Goal: Task Accomplishment & Management: Manage account settings

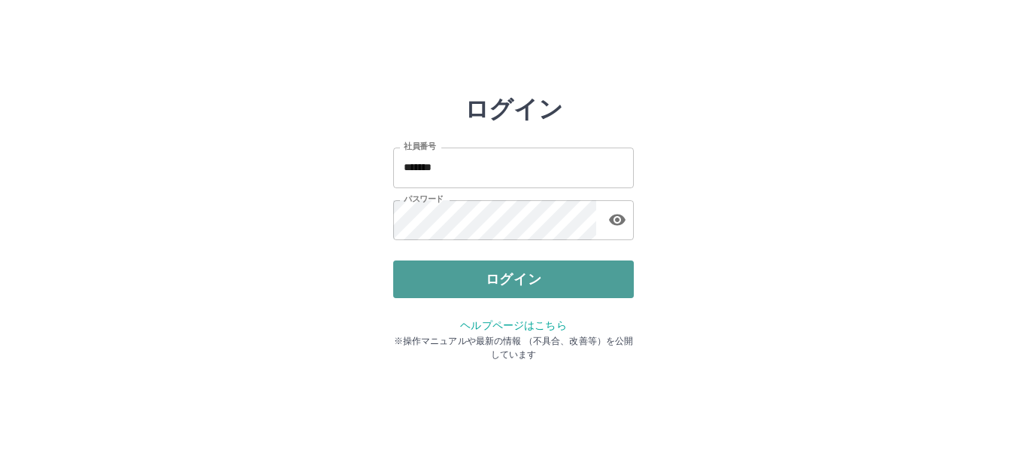
click at [495, 278] on button "ログイン" at bounding box center [513, 279] width 241 height 38
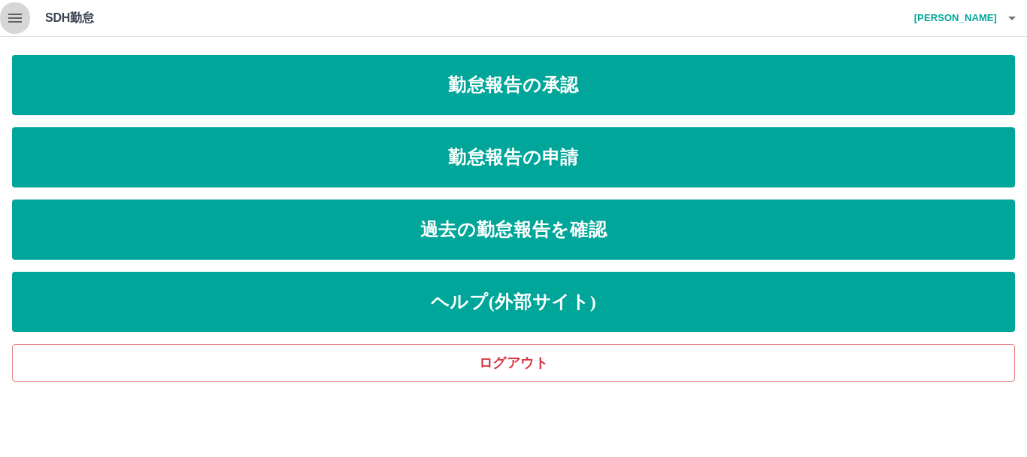
click at [20, 16] on icon "button" at bounding box center [15, 18] width 18 height 18
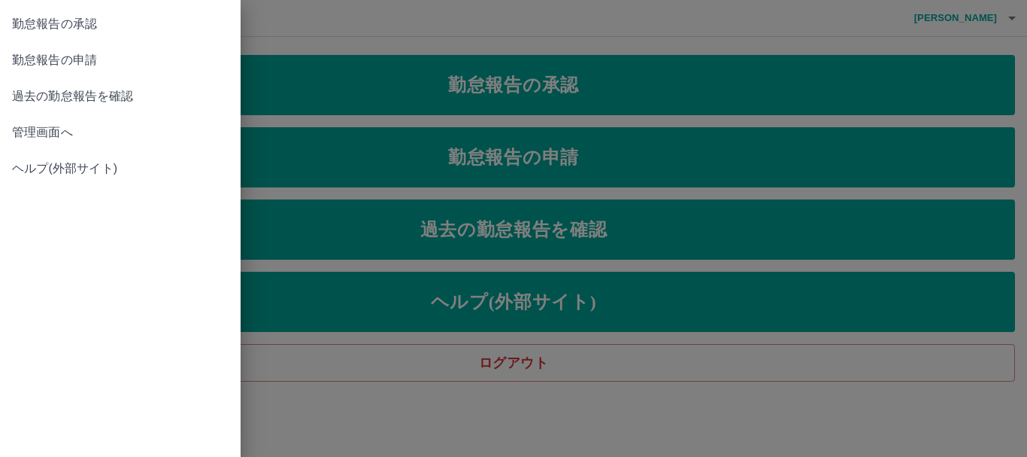
click at [32, 130] on span "管理画面へ" at bounding box center [120, 132] width 217 height 18
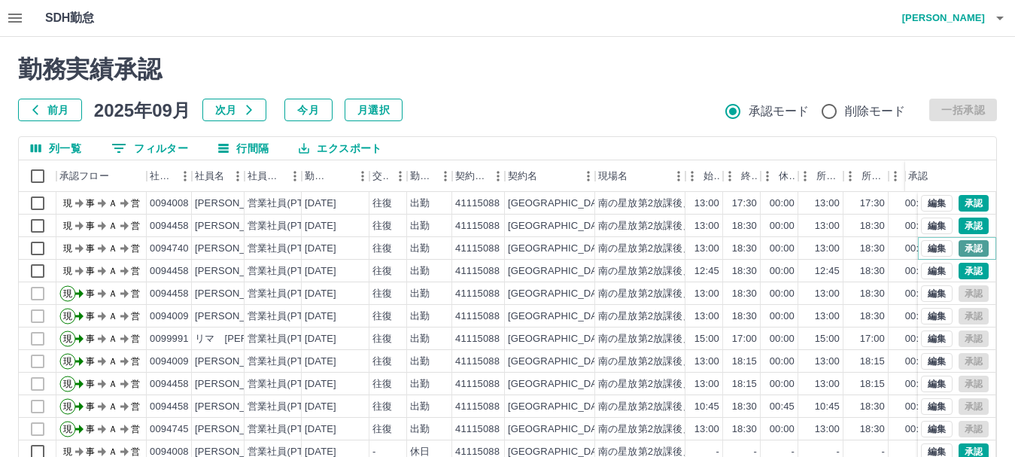
click at [961, 252] on button "承認" at bounding box center [973, 248] width 30 height 17
click at [958, 269] on button "承認" at bounding box center [973, 270] width 30 height 17
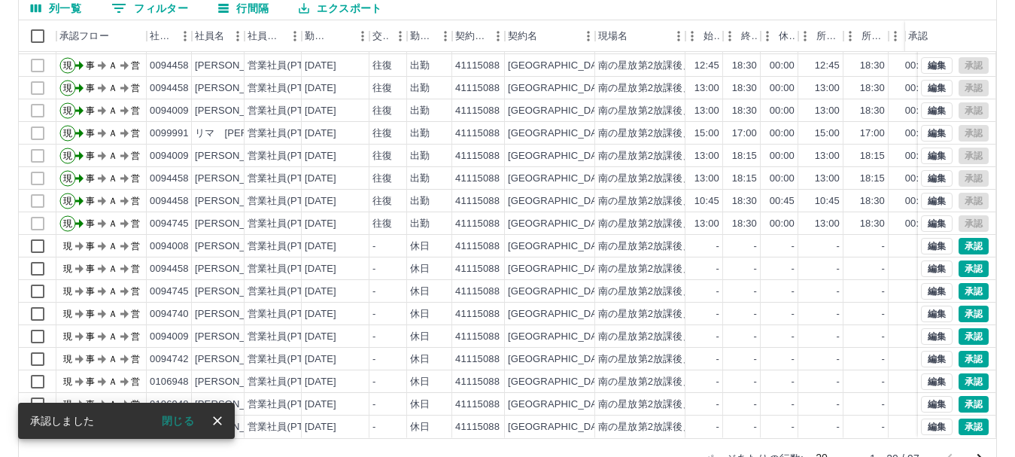
scroll to position [150, 0]
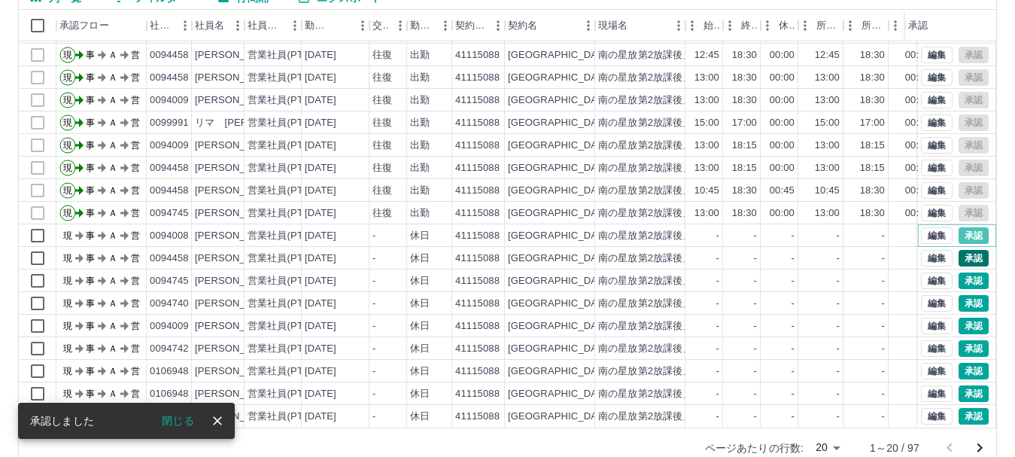
drag, startPoint x: 958, startPoint y: 220, endPoint x: 962, endPoint y: 238, distance: 18.4
click at [959, 227] on button "承認" at bounding box center [973, 235] width 30 height 17
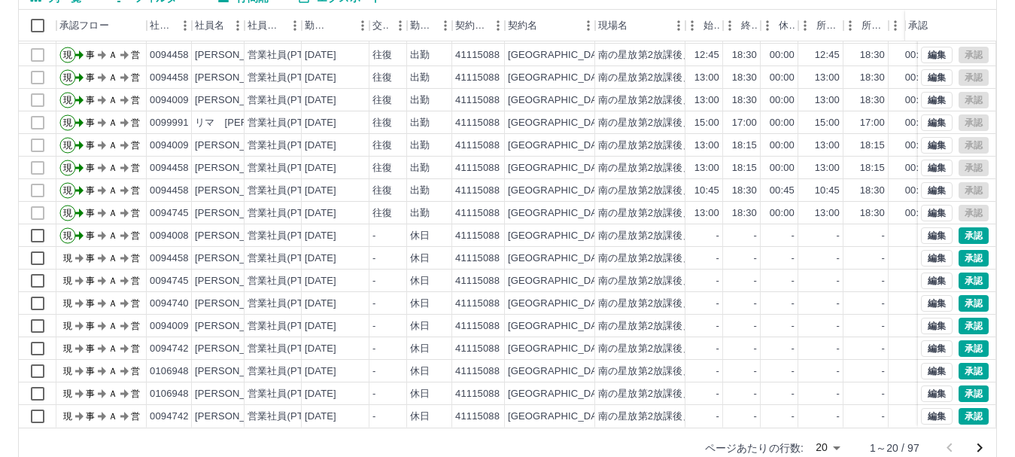
click at [963, 246] on div at bounding box center [507, 228] width 1015 height 457
click at [963, 250] on button "承認" at bounding box center [973, 258] width 30 height 17
click at [961, 272] on button "承認" at bounding box center [973, 280] width 30 height 17
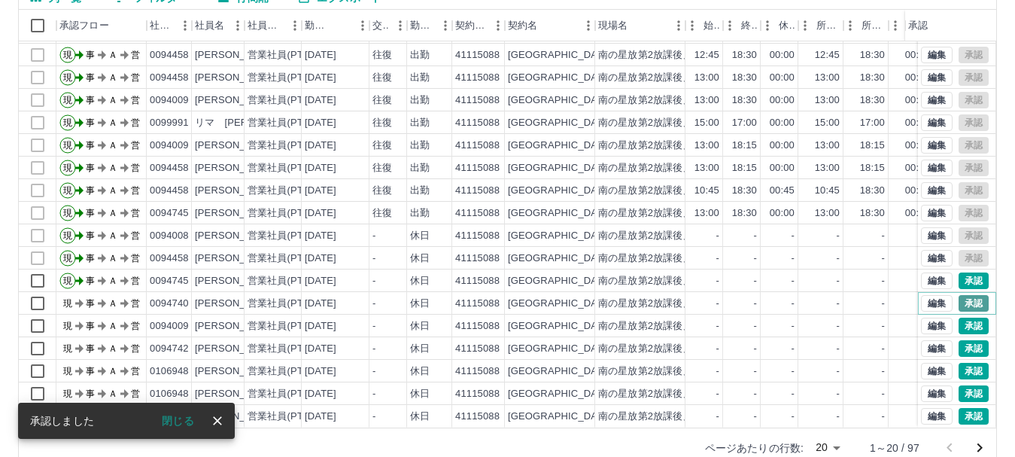
click at [964, 295] on button "承認" at bounding box center [973, 303] width 30 height 17
click at [958, 317] on button "承認" at bounding box center [973, 325] width 30 height 17
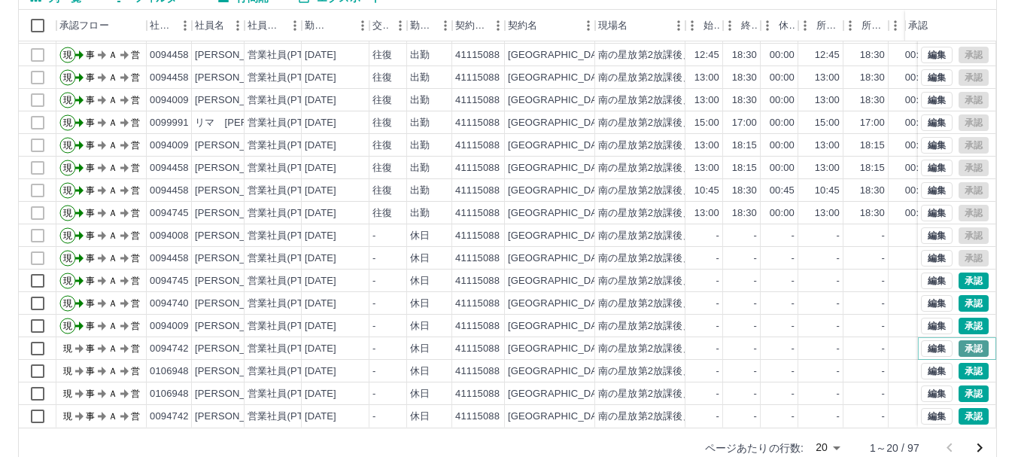
click at [960, 340] on button "承認" at bounding box center [973, 348] width 30 height 17
click at [958, 363] on button "承認" at bounding box center [973, 371] width 30 height 17
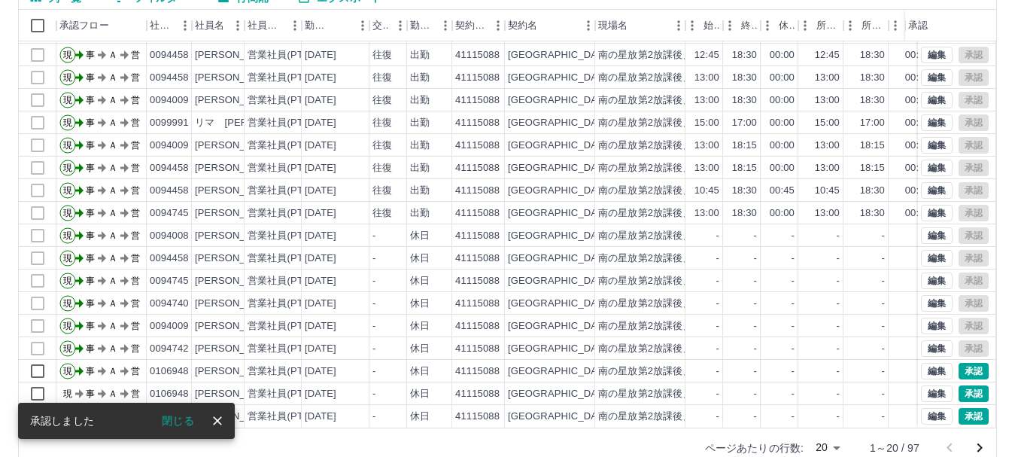
click at [963, 382] on div "勤務実績承認 前月 2025年09月 次月 今月 月選択 承認モード 削除モード 一括承認 列一覧 0 フィルター 行間隔 エクスポート 承認フロー 社員番号…" at bounding box center [507, 185] width 1015 height 599
click at [958, 408] on button "承認" at bounding box center [973, 416] width 30 height 17
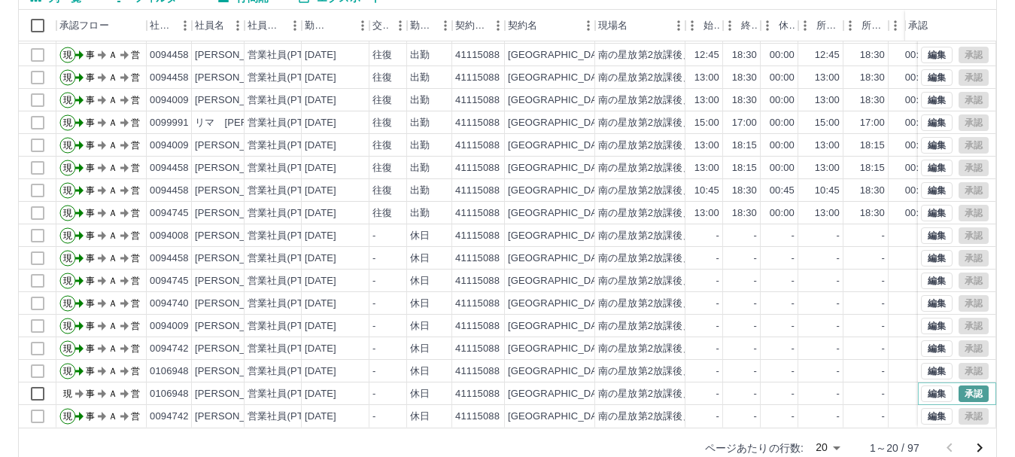
click at [958, 385] on button "承認" at bounding box center [973, 393] width 30 height 17
click at [832, 444] on body "SDH勤怠 松本　麻友美 勤務実績承認 前月 2025年09月 次月 今月 月選択 承認モード 削除モード 一括承認 列一覧 0 フィルター 行間隔 エクスポ…" at bounding box center [507, 168] width 1015 height 636
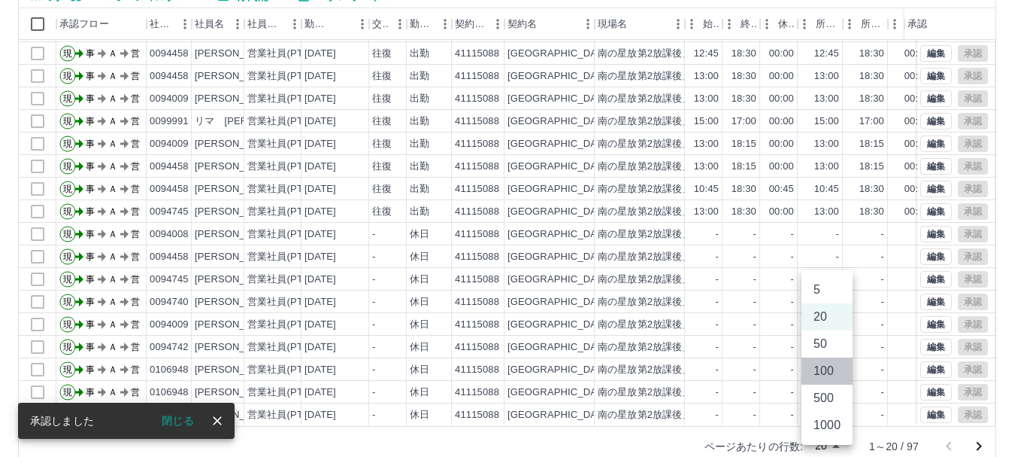
click at [830, 374] on li "100" at bounding box center [827, 370] width 51 height 27
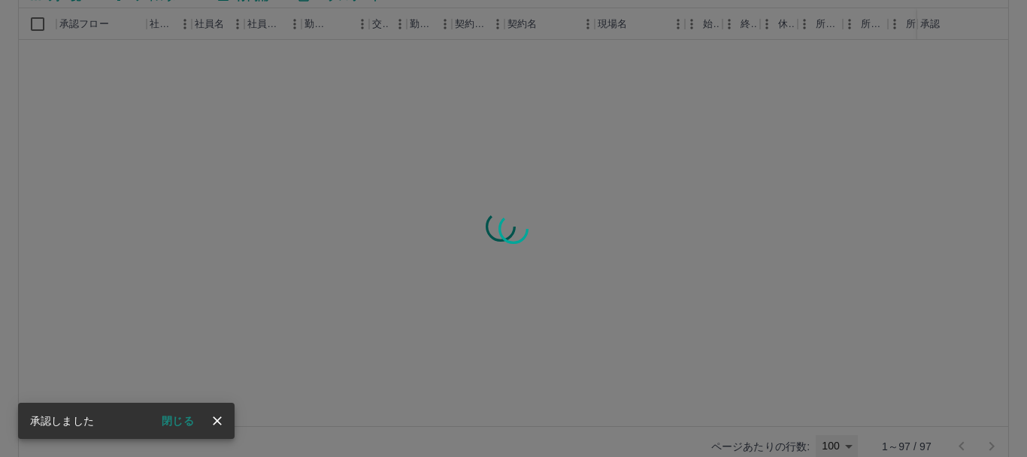
type input "***"
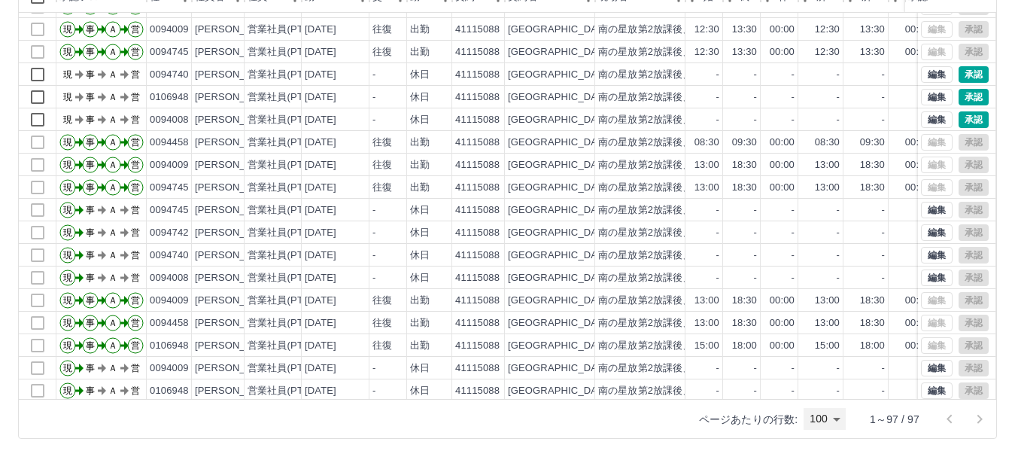
scroll to position [301, 0]
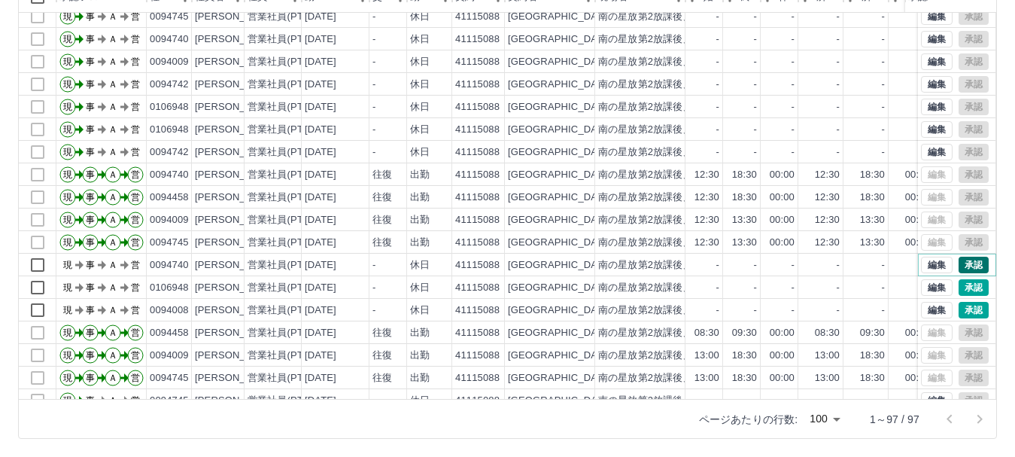
click at [963, 262] on button "承認" at bounding box center [973, 264] width 30 height 17
click at [963, 296] on div "編集 承認" at bounding box center [957, 287] width 78 height 23
click at [958, 309] on button "承認" at bounding box center [973, 310] width 30 height 17
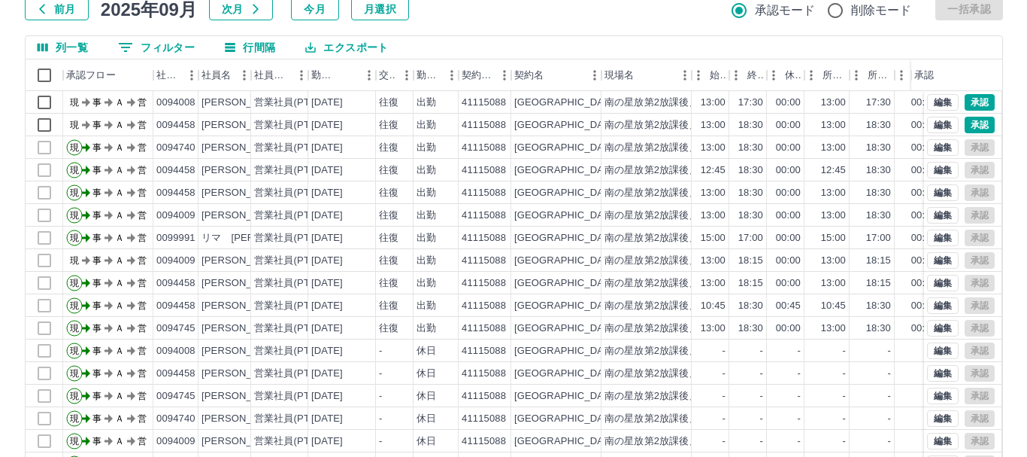
scroll to position [0, 0]
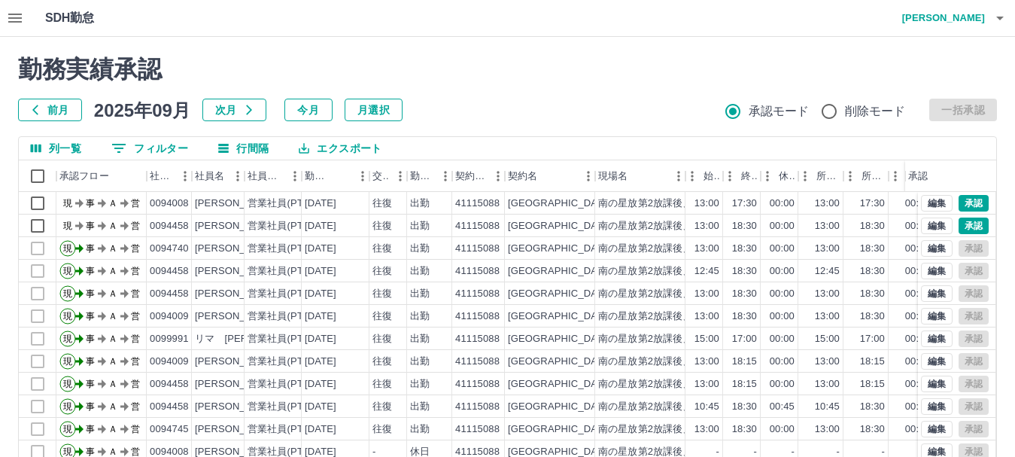
click at [996, 19] on icon "button" at bounding box center [1000, 18] width 18 height 18
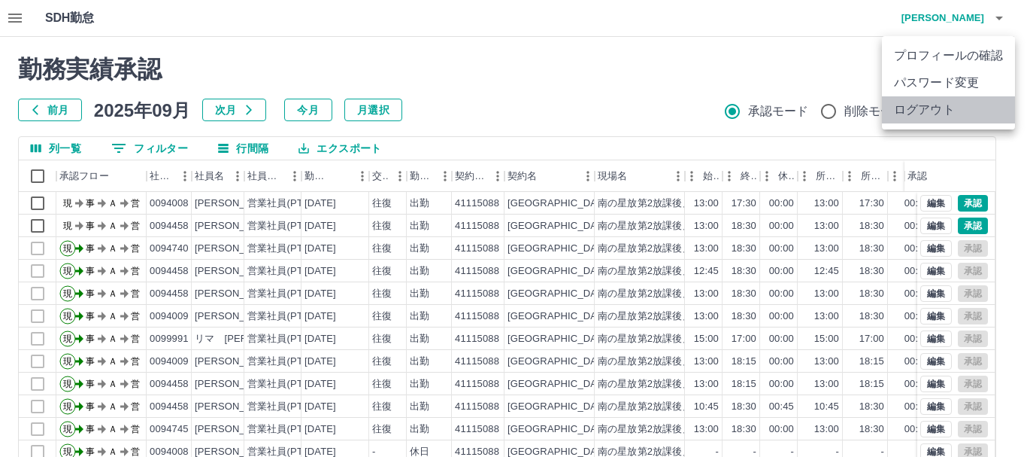
click at [921, 108] on li "ログアウト" at bounding box center [948, 109] width 133 height 27
